Goal: Task Accomplishment & Management: Manage account settings

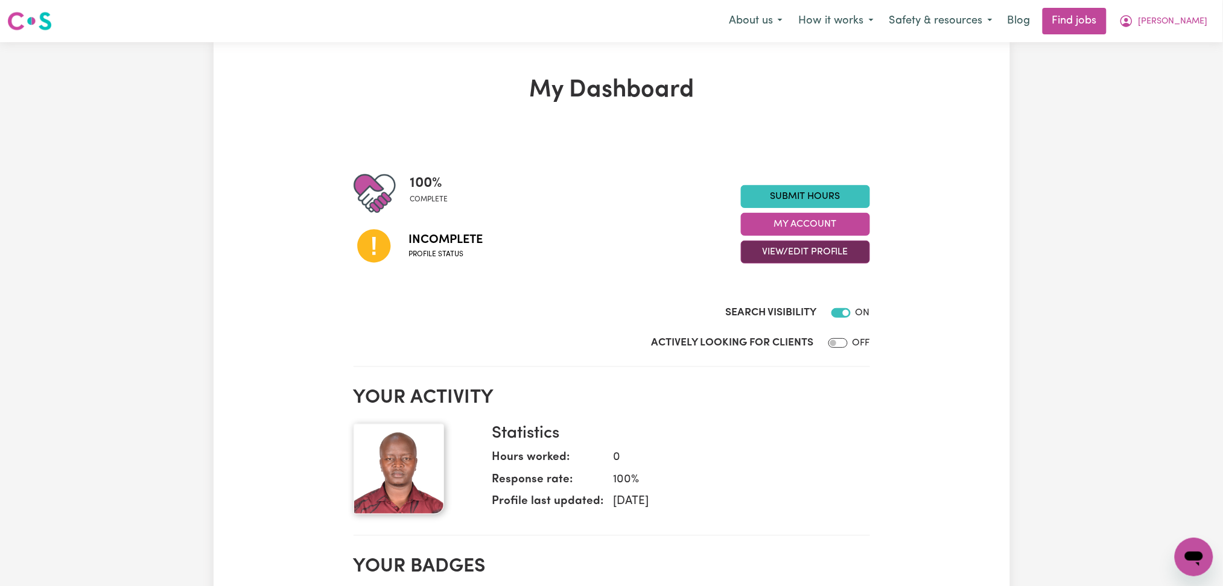
click at [768, 252] on button "View/Edit Profile" at bounding box center [805, 252] width 129 height 23
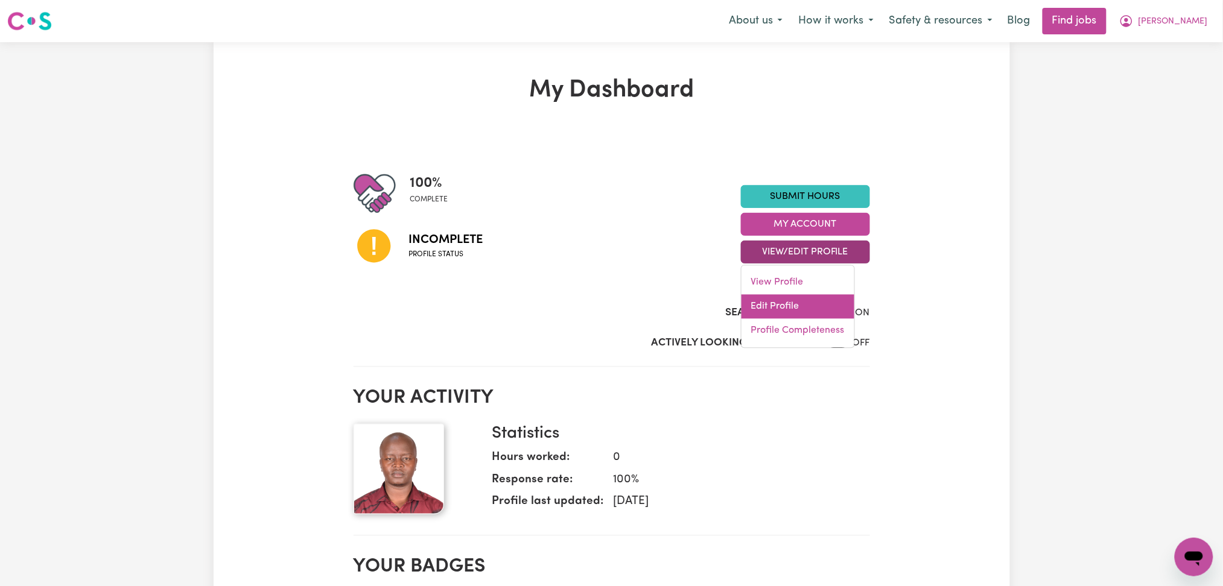
click at [768, 306] on link "Edit Profile" at bounding box center [797, 307] width 113 height 24
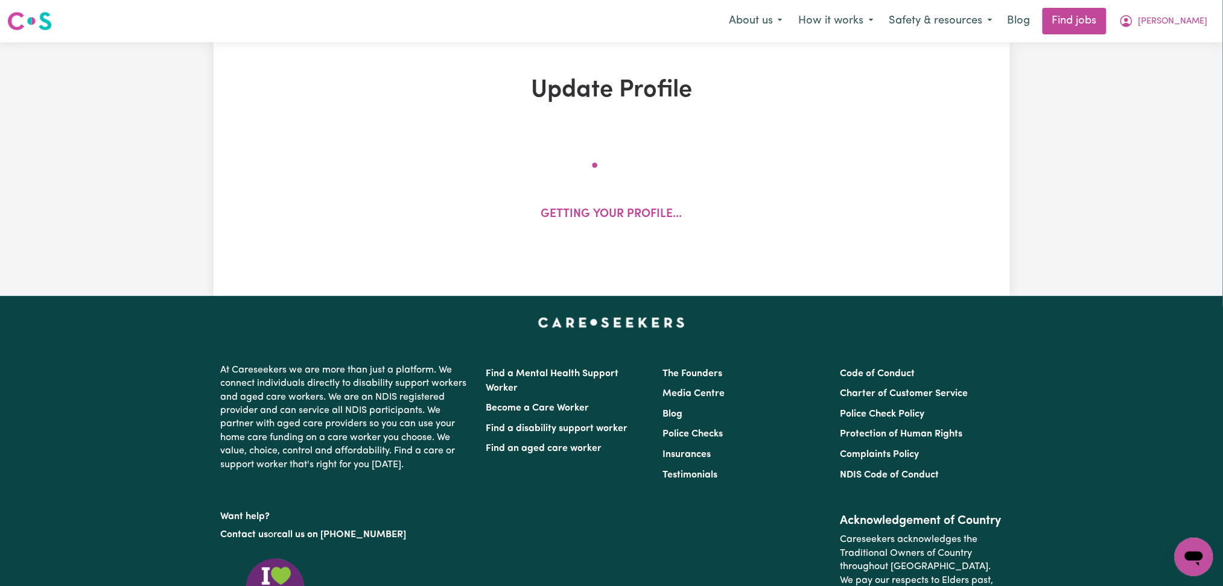
select select "male"
select select "Student Visa"
select select "Studying a healthcare related degree or qualification"
select select "40"
select select "55"
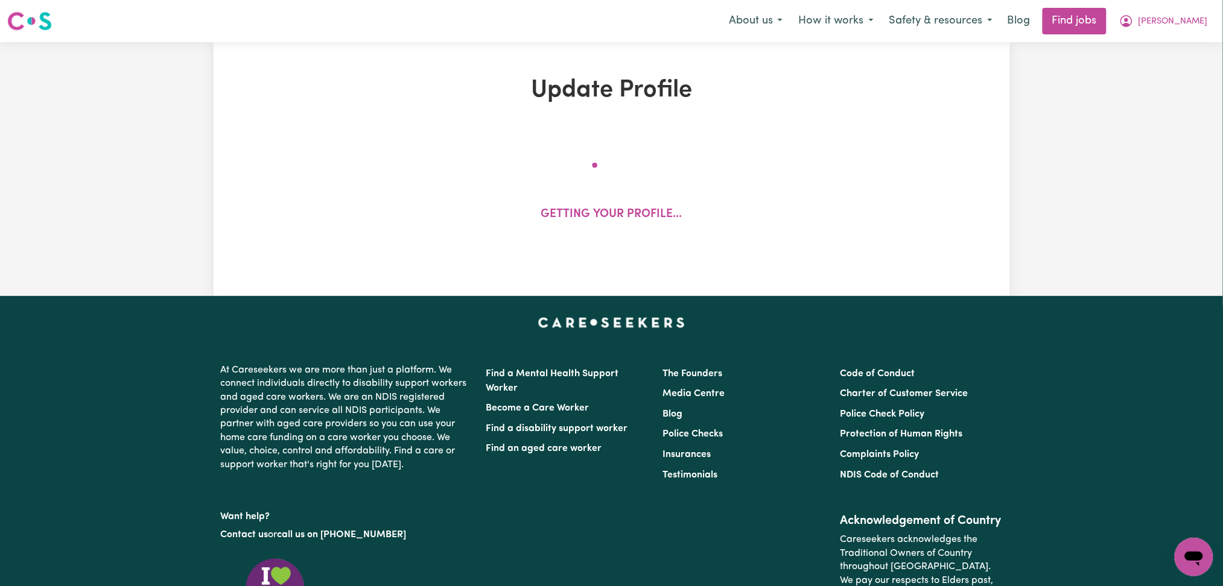
select select "55"
select select "60"
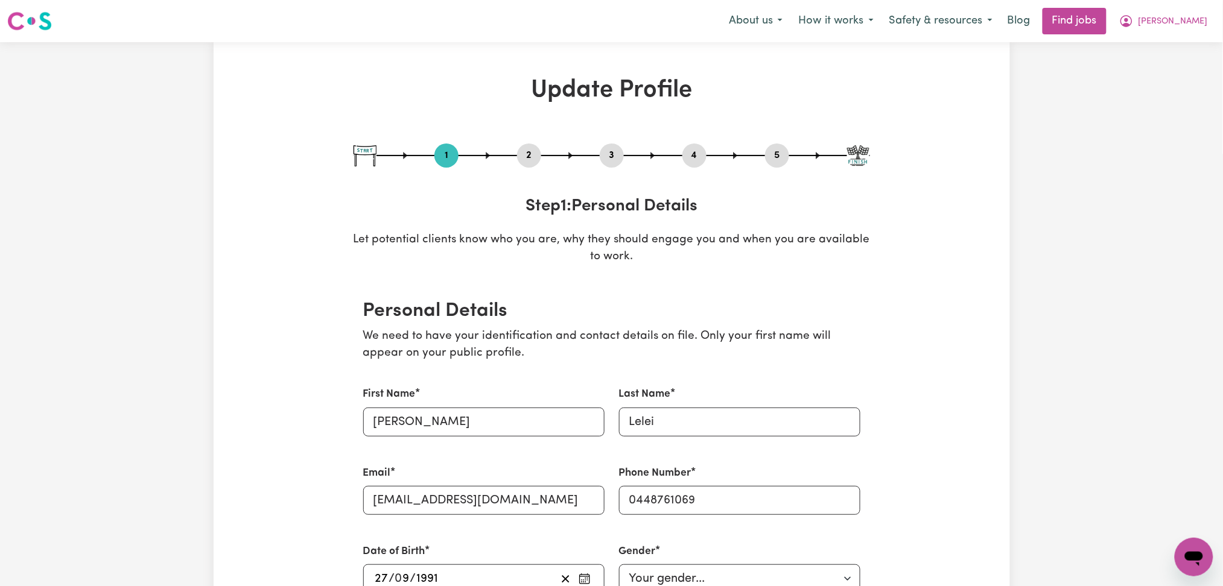
click at [604, 148] on button "3" at bounding box center [612, 156] width 24 height 16
select select "2024"
select select "2023"
select select "2024"
select select "2022"
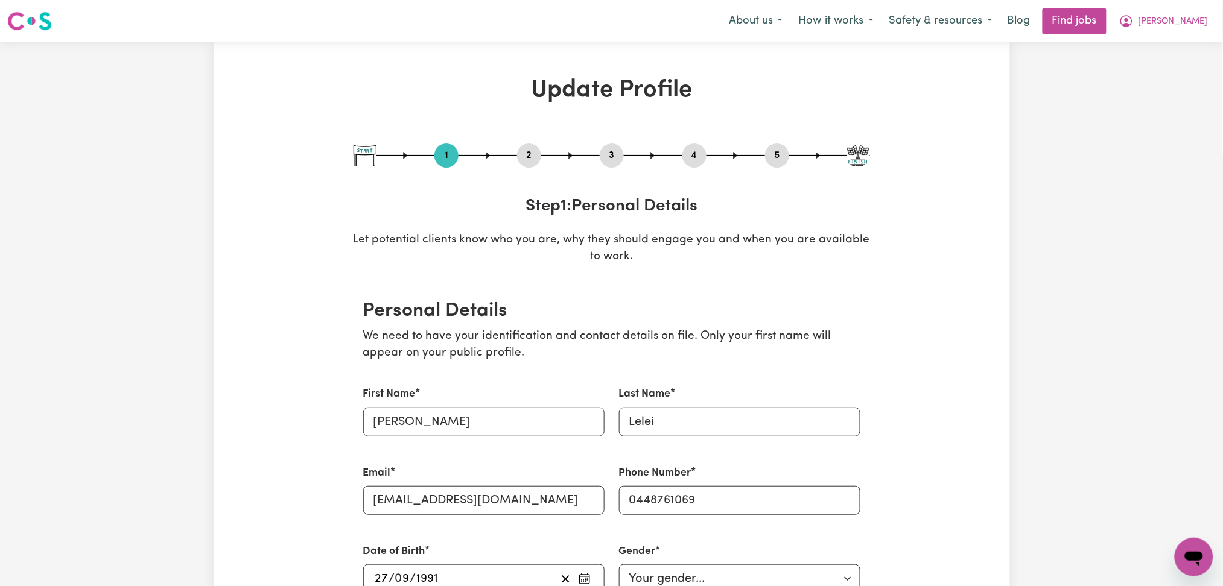
select select "2023"
select select "Certificate III (Individual Support)"
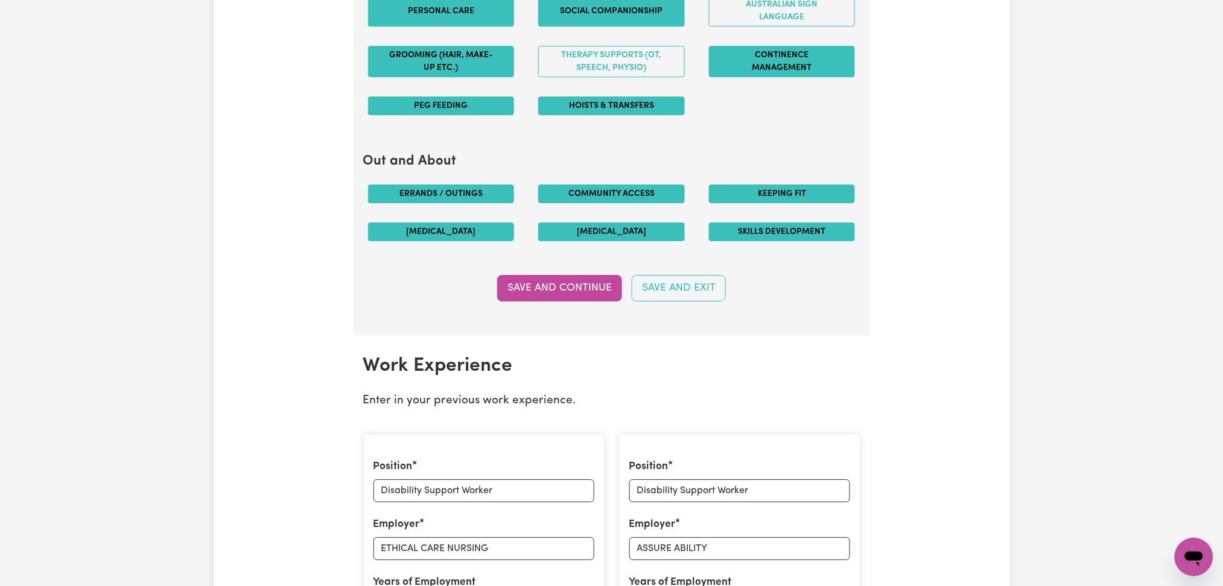
scroll to position [1849, 0]
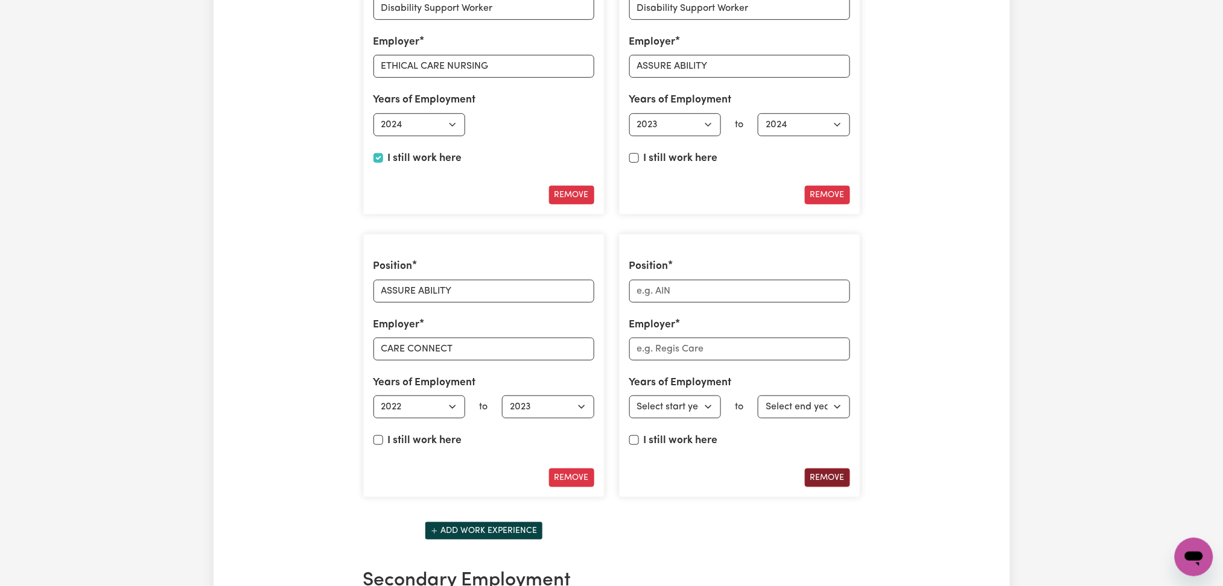
click at [832, 481] on button "Remove" at bounding box center [827, 478] width 45 height 19
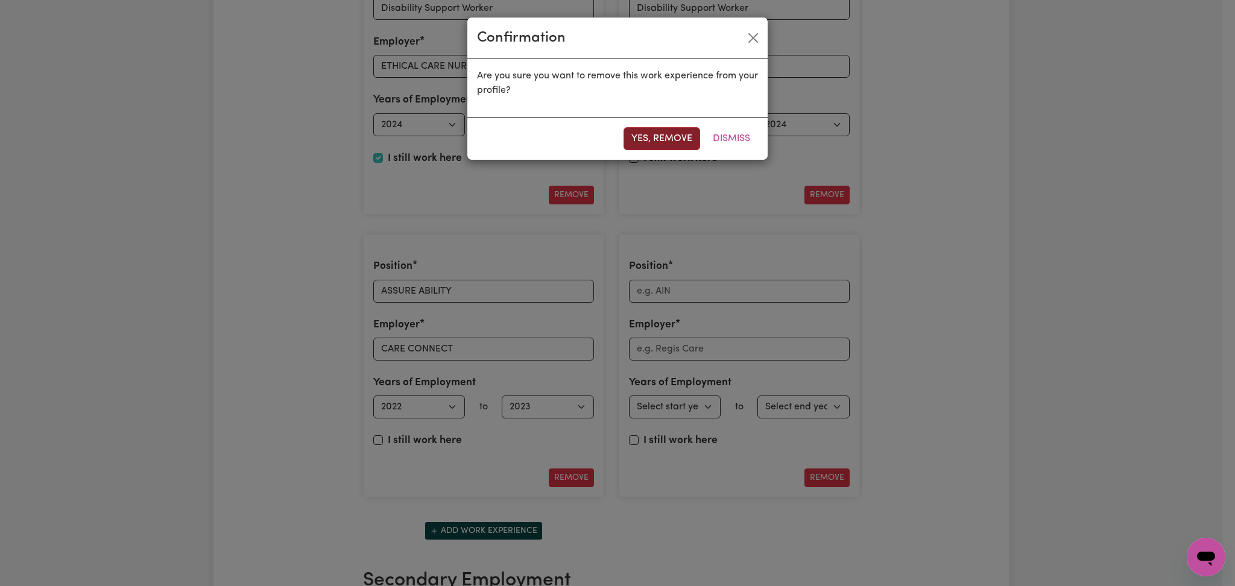
click at [678, 138] on button "Yes, remove" at bounding box center [662, 138] width 77 height 23
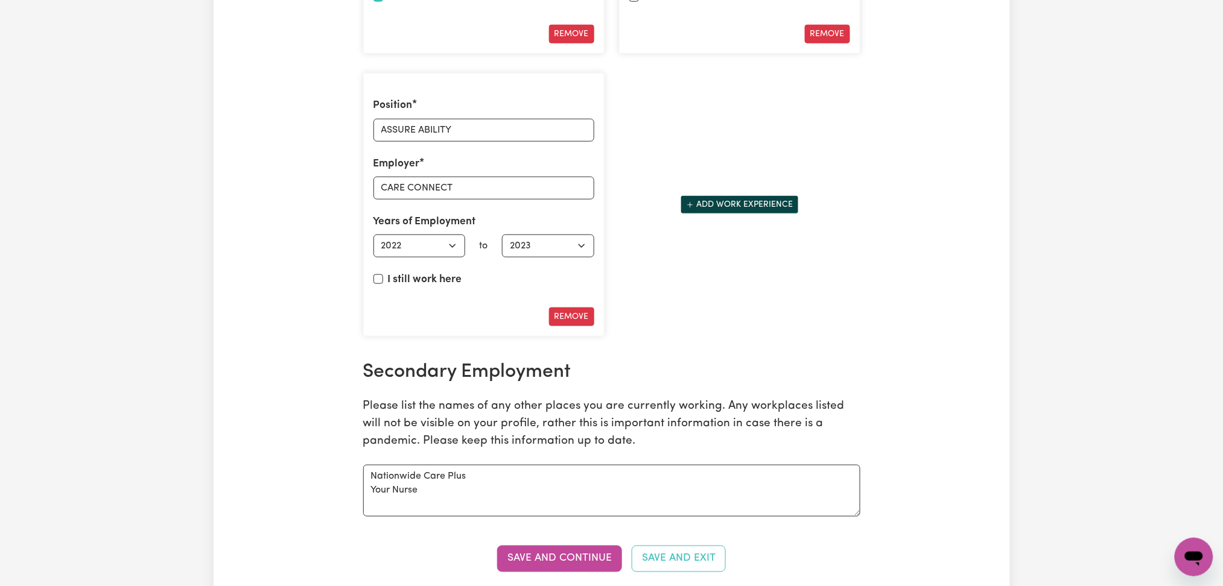
scroll to position [2171, 0]
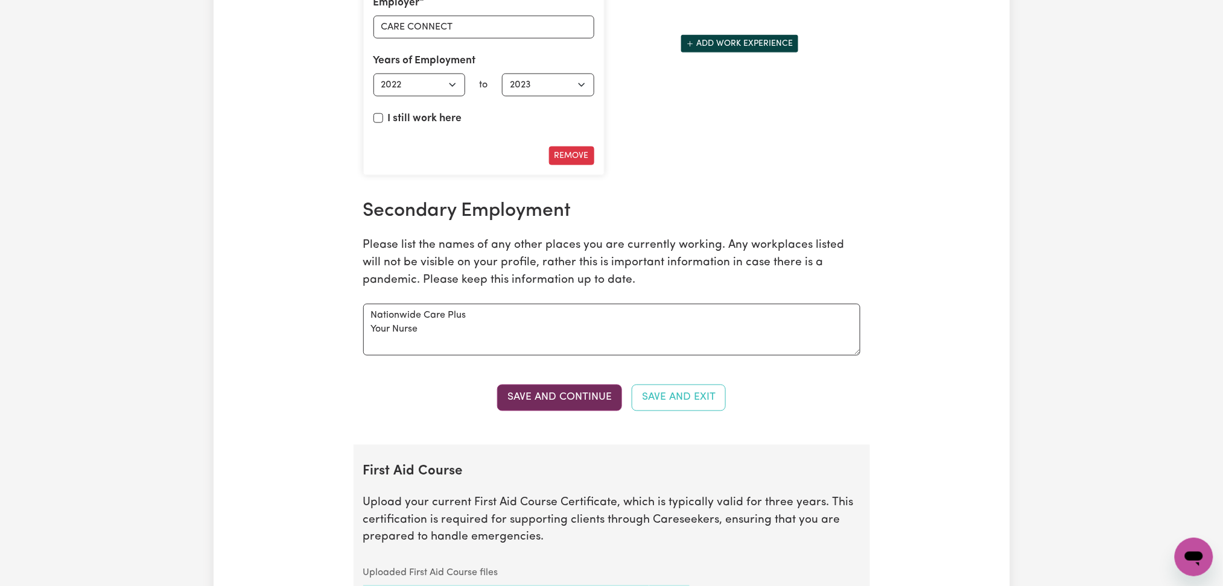
click at [544, 402] on button "Save and Continue" at bounding box center [559, 398] width 125 height 27
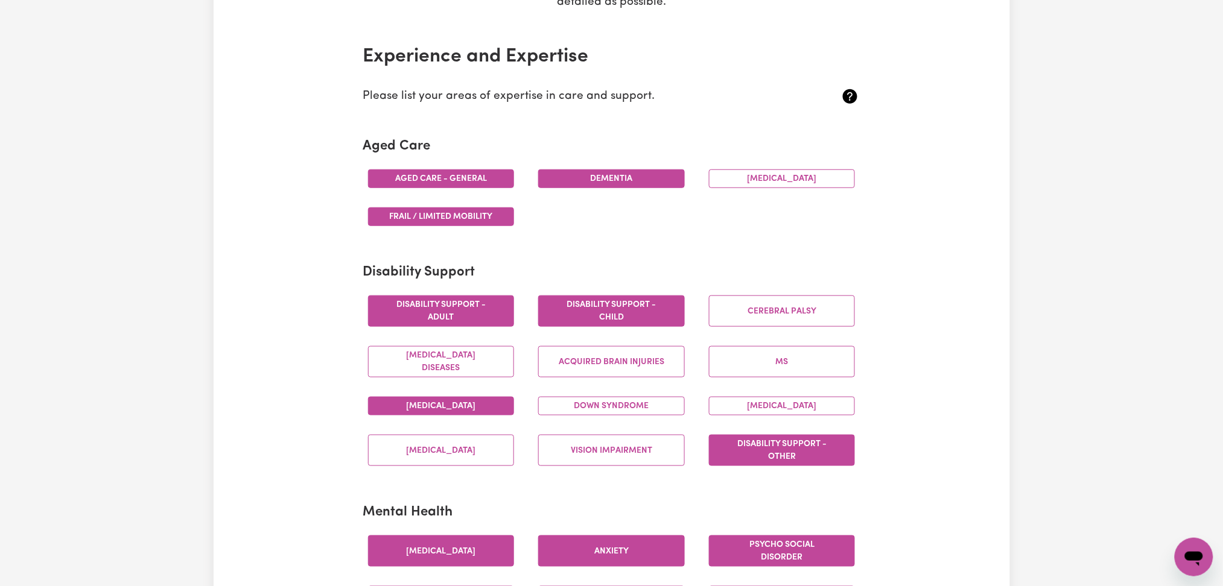
scroll to position [0, 0]
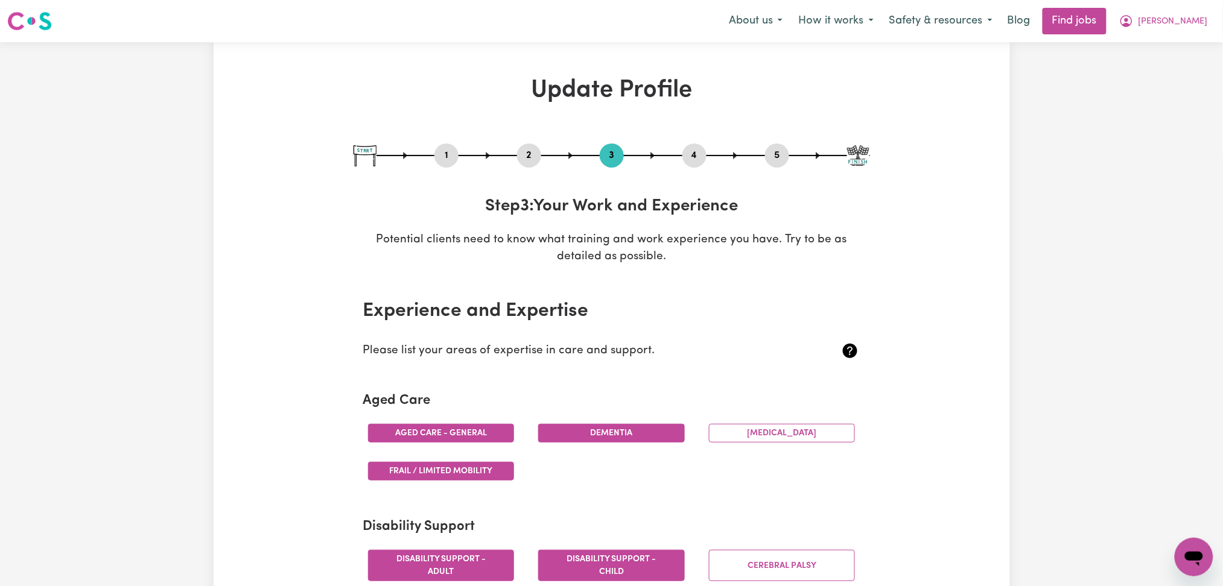
click at [686, 151] on button "4" at bounding box center [694, 156] width 24 height 16
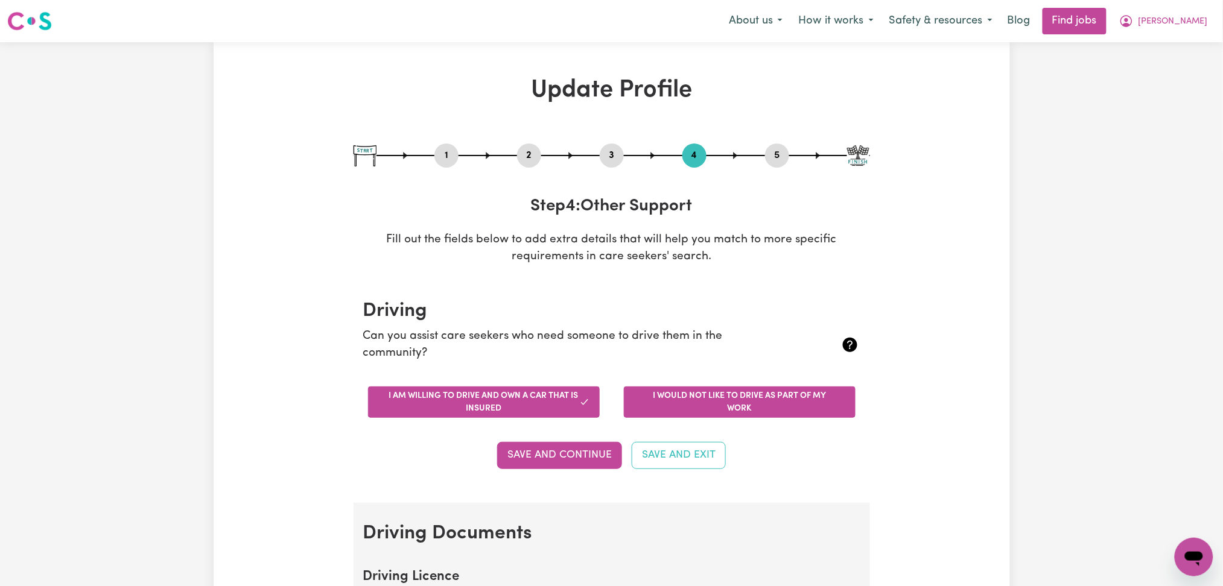
click at [715, 411] on button "I would not like to drive as part of my work" at bounding box center [740, 402] width 232 height 31
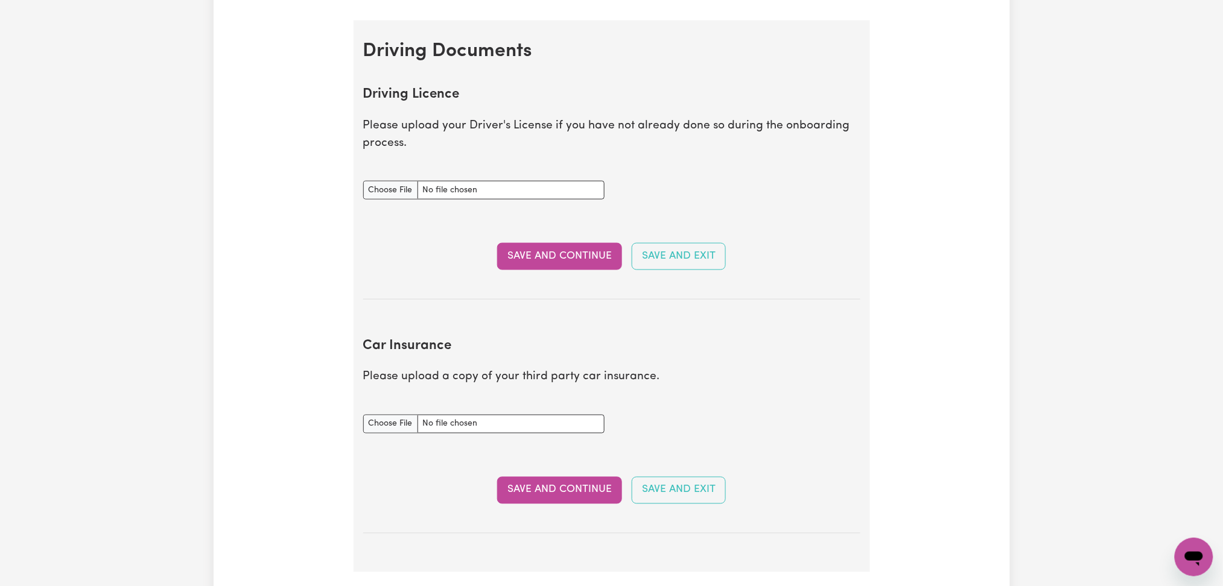
scroll to position [241, 0]
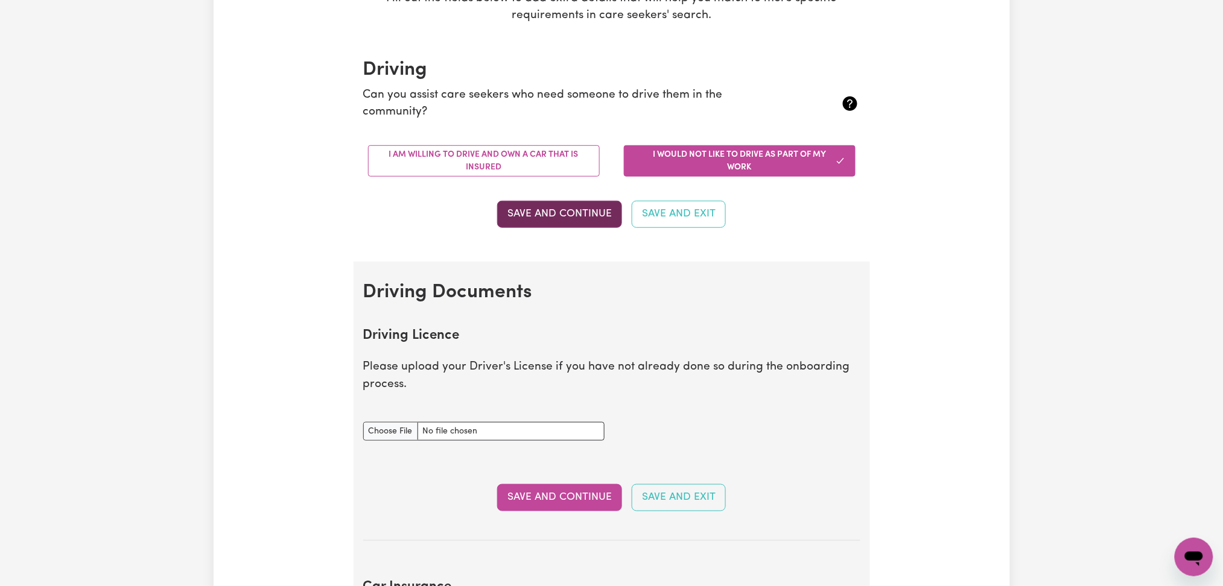
click at [583, 206] on button "Save and Continue" at bounding box center [559, 214] width 125 height 27
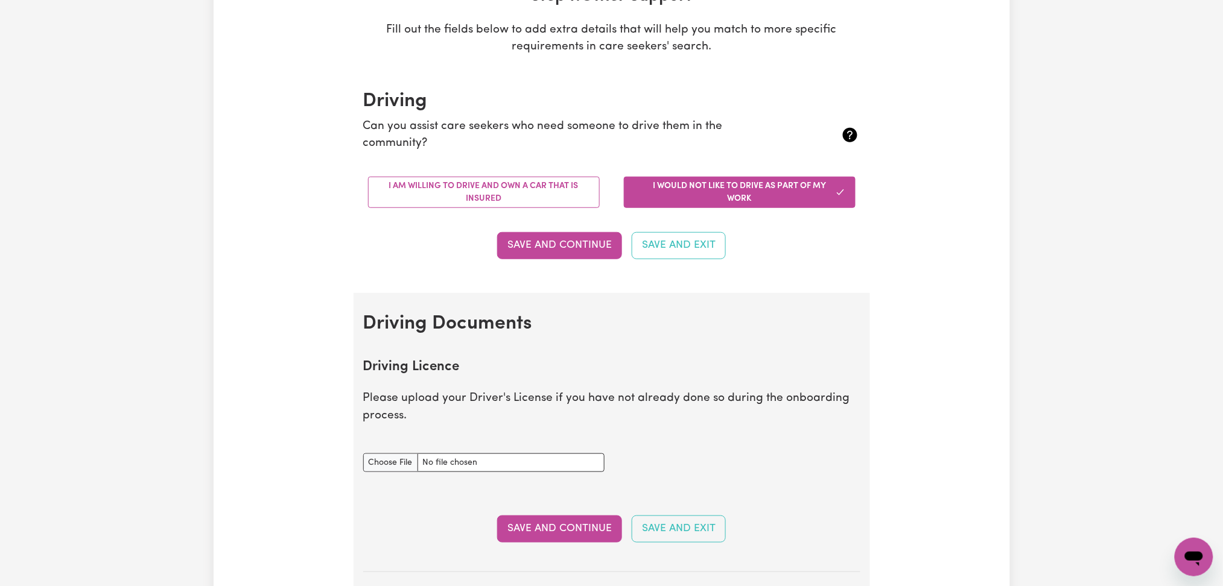
scroll to position [0, 0]
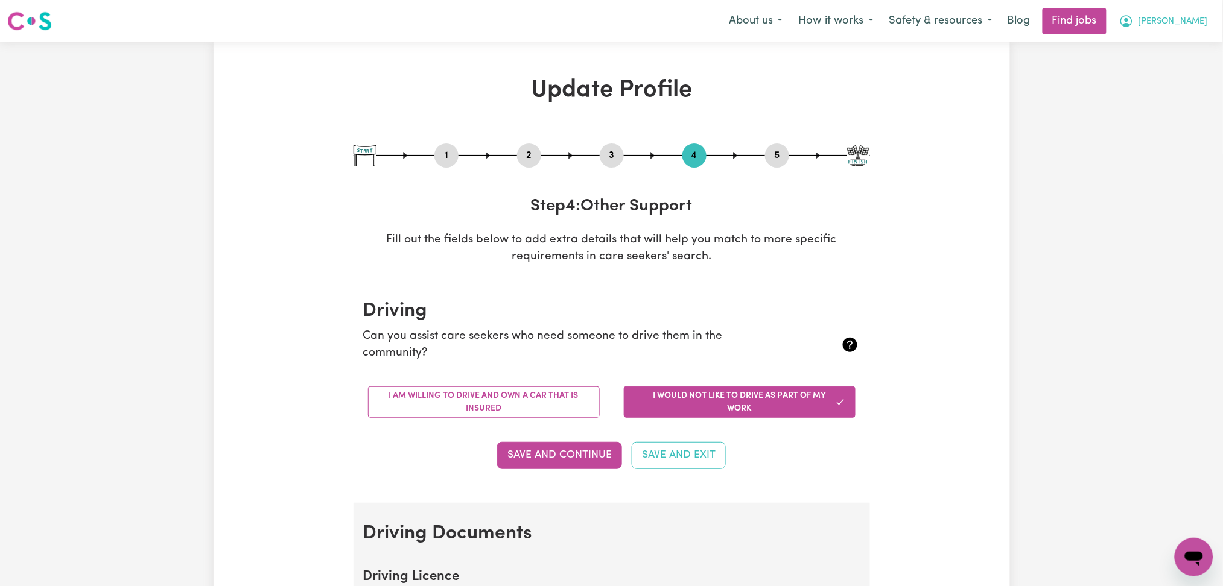
click at [1208, 30] on button "[PERSON_NAME]" at bounding box center [1163, 20] width 104 height 25
click at [1156, 72] on link "My Dashboard" at bounding box center [1167, 69] width 95 height 23
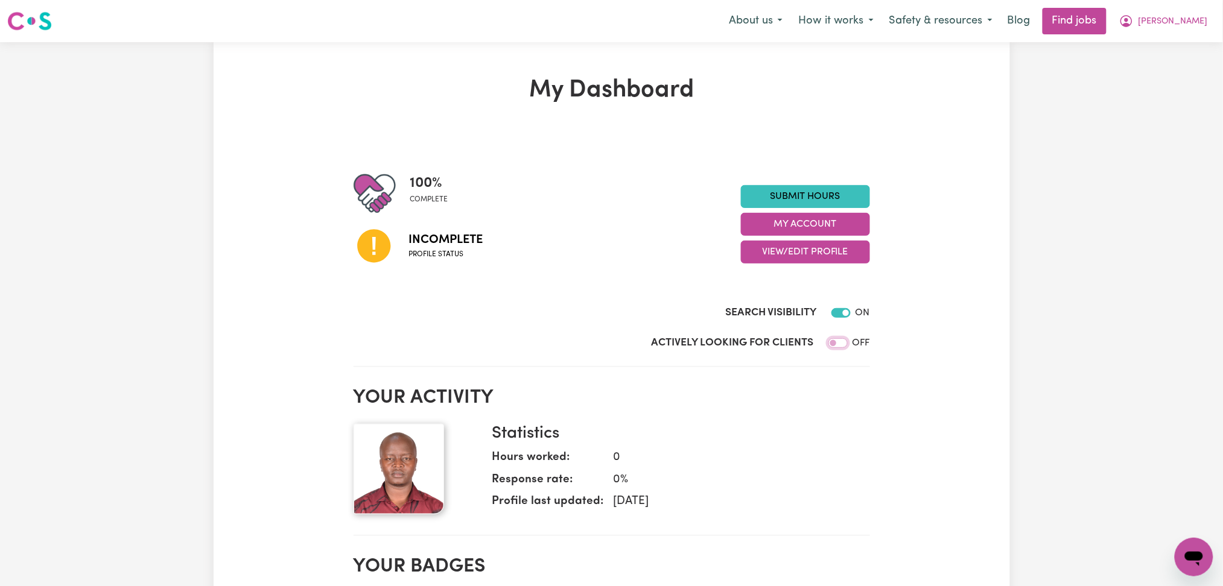
click at [843, 346] on input "Actively Looking for Clients" at bounding box center [837, 343] width 19 height 10
checkbox input "true"
click at [1186, 27] on span "[PERSON_NAME]" at bounding box center [1172, 21] width 69 height 13
click at [1159, 68] on link "My Dashboard" at bounding box center [1167, 69] width 95 height 23
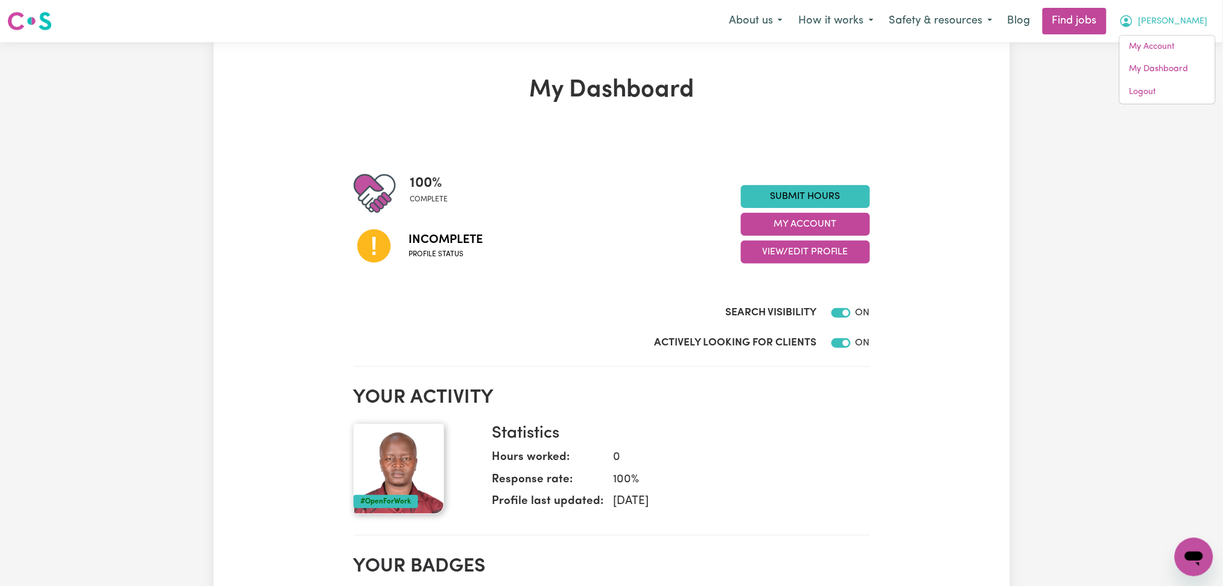
click at [1183, 18] on span "[PERSON_NAME]" at bounding box center [1172, 21] width 69 height 13
click at [1174, 23] on span "[PERSON_NAME]" at bounding box center [1172, 21] width 69 height 13
click at [1147, 104] on div "My Account My Dashboard Logout" at bounding box center [1167, 69] width 97 height 69
click at [1156, 95] on link "Logout" at bounding box center [1167, 92] width 95 height 23
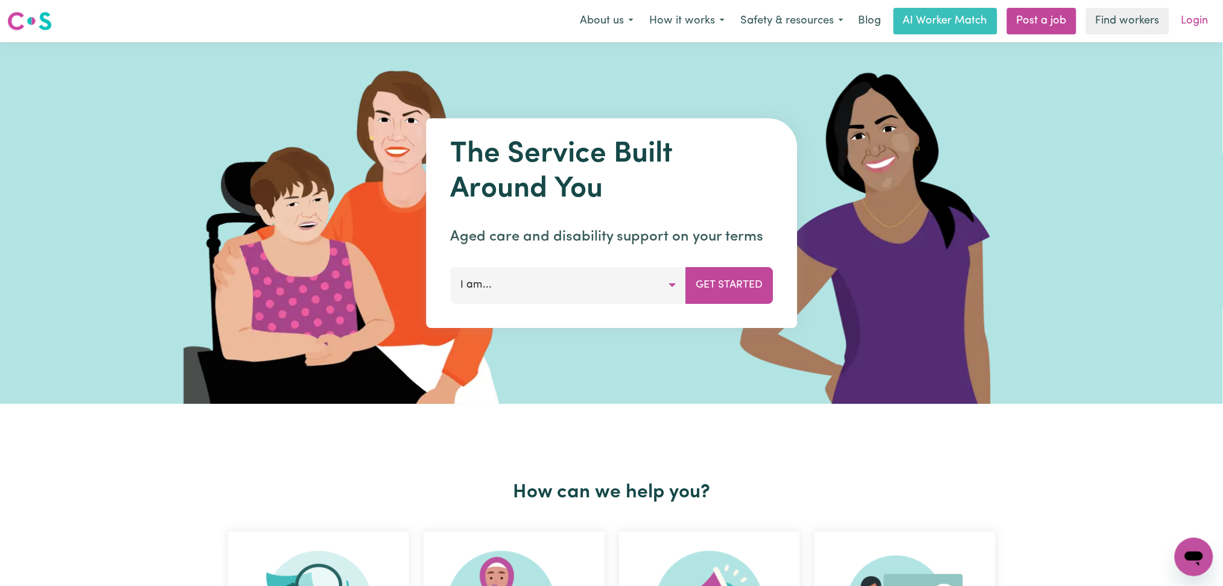
drag, startPoint x: 1215, startPoint y: 20, endPoint x: 1188, endPoint y: 33, distance: 30.2
click at [1214, 22] on div "Menu About us How it works Safety & resources Blog AI Worker Match Post a job F…" at bounding box center [611, 21] width 1223 height 28
click at [1195, 29] on link "Login" at bounding box center [1195, 21] width 42 height 27
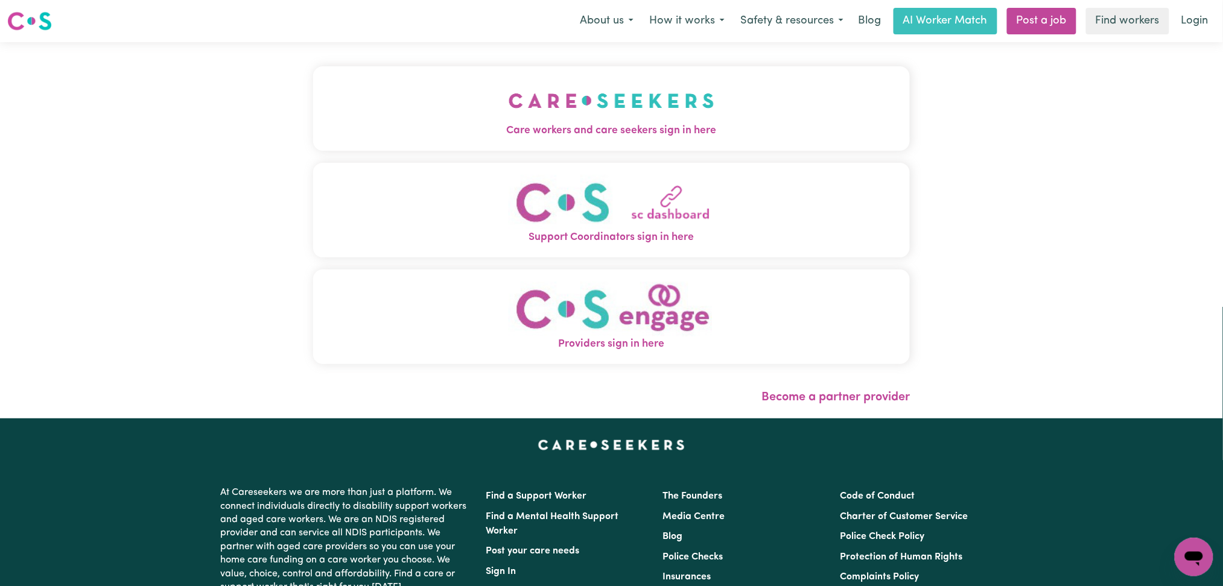
click at [391, 137] on span "Care workers and care seekers sign in here" at bounding box center [611, 131] width 597 height 16
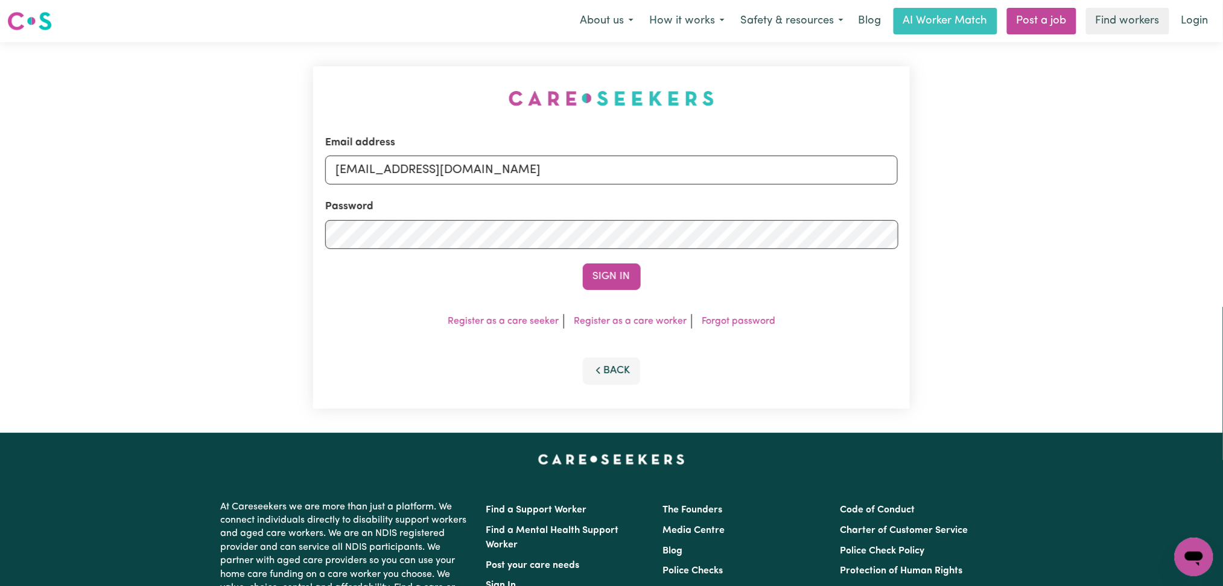
drag, startPoint x: 499, startPoint y: 208, endPoint x: 464, endPoint y: 160, distance: 59.1
click at [499, 206] on div "Password" at bounding box center [611, 223] width 573 height 49
click at [463, 159] on input "onboardingcs@careseekers.com.au" at bounding box center [611, 170] width 573 height 29
drag, startPoint x: 398, startPoint y: 162, endPoint x: 702, endPoint y: 162, distance: 304.0
click at [702, 162] on input "Superuser~jakedworkin@hotmail.com" at bounding box center [611, 170] width 573 height 29
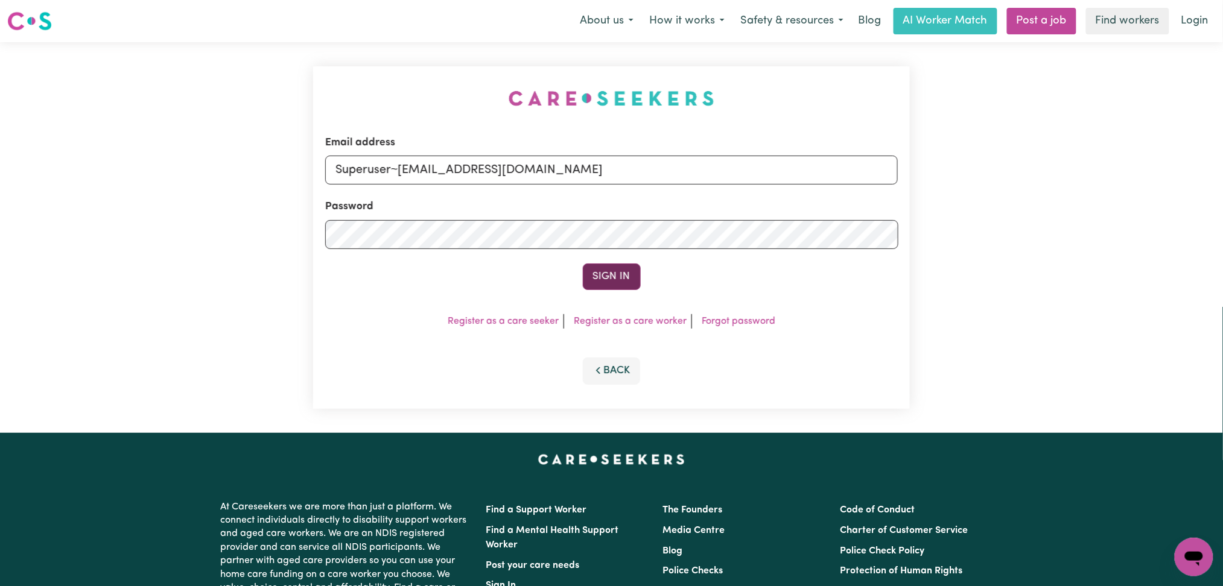
type input "Superuser~abigaildavuvu@gmail.com"
click at [620, 280] on button "Sign In" at bounding box center [612, 277] width 58 height 27
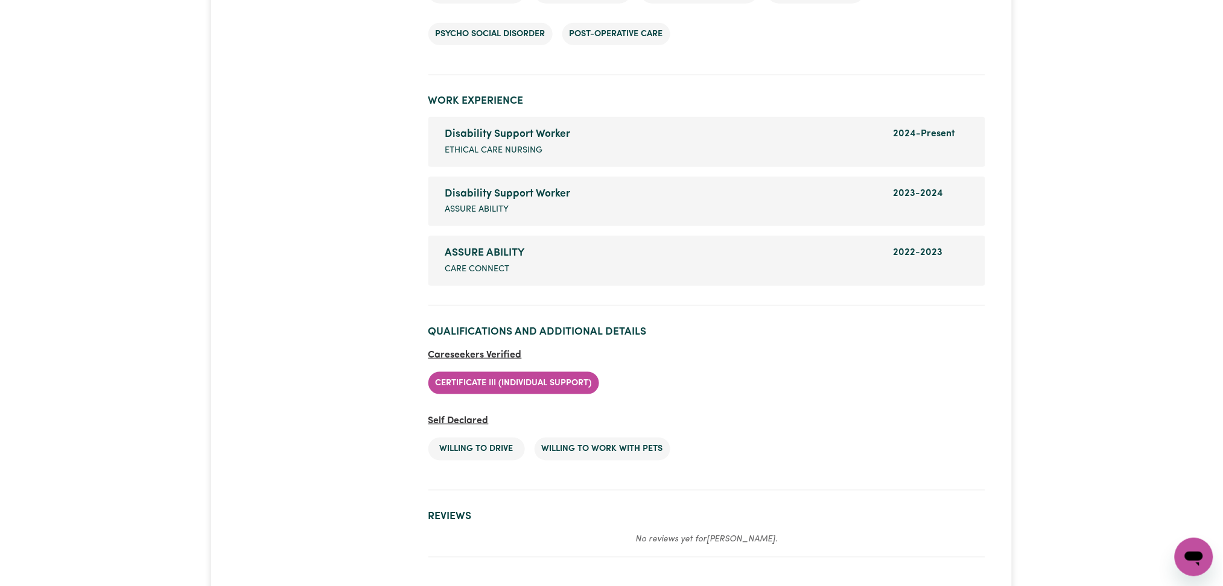
scroll to position [2135, 0]
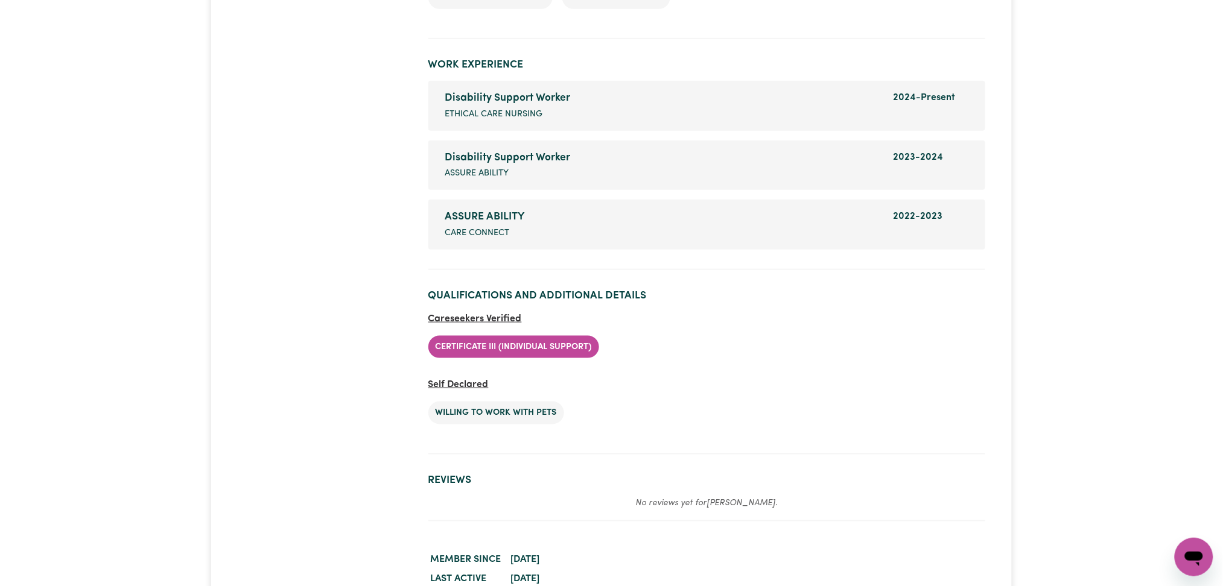
scroll to position [2171, 0]
